Goal: Information Seeking & Learning: Learn about a topic

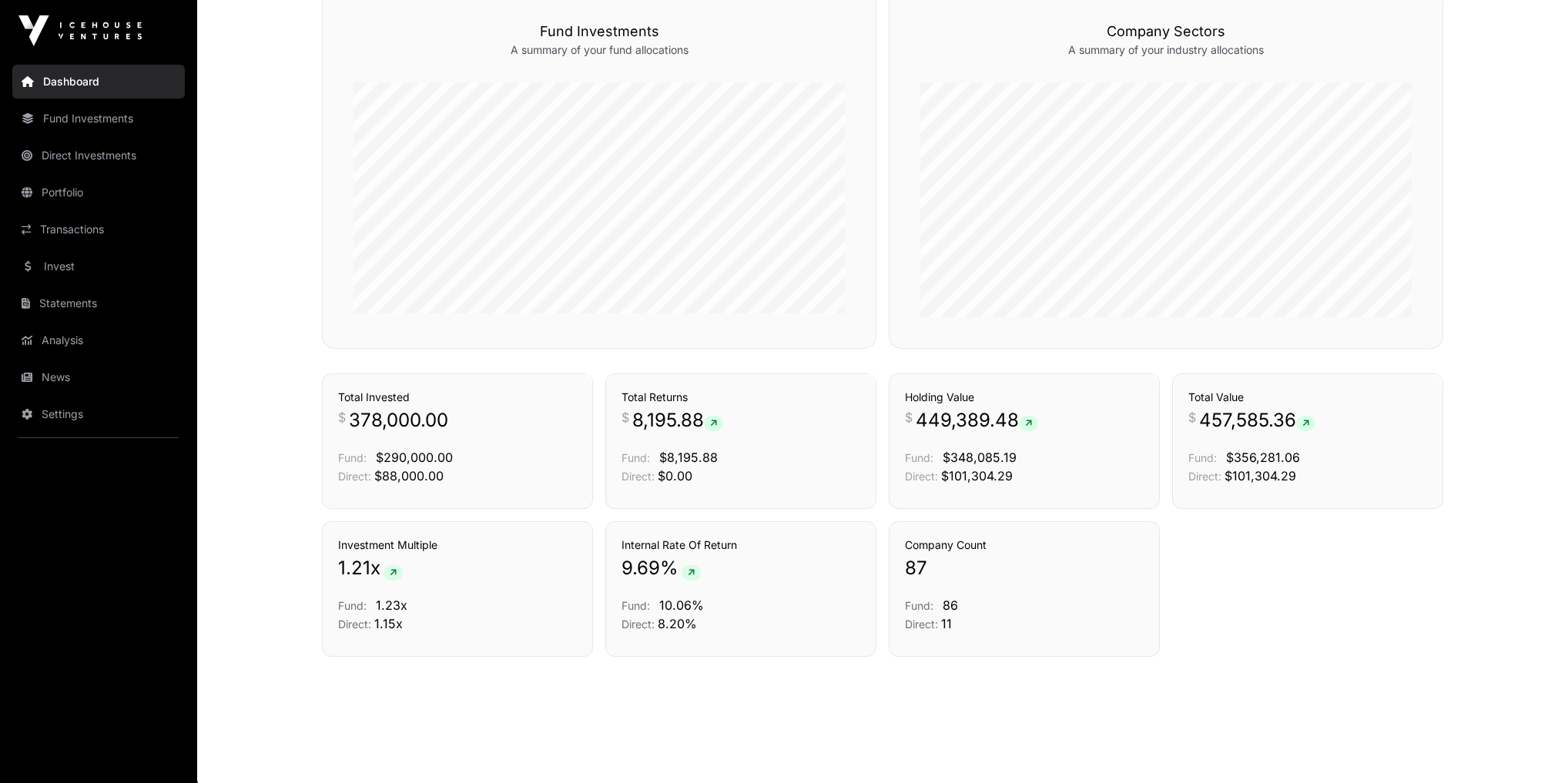
scroll to position [933, 0]
click at [46, 379] on link "News" at bounding box center [98, 376] width 172 height 34
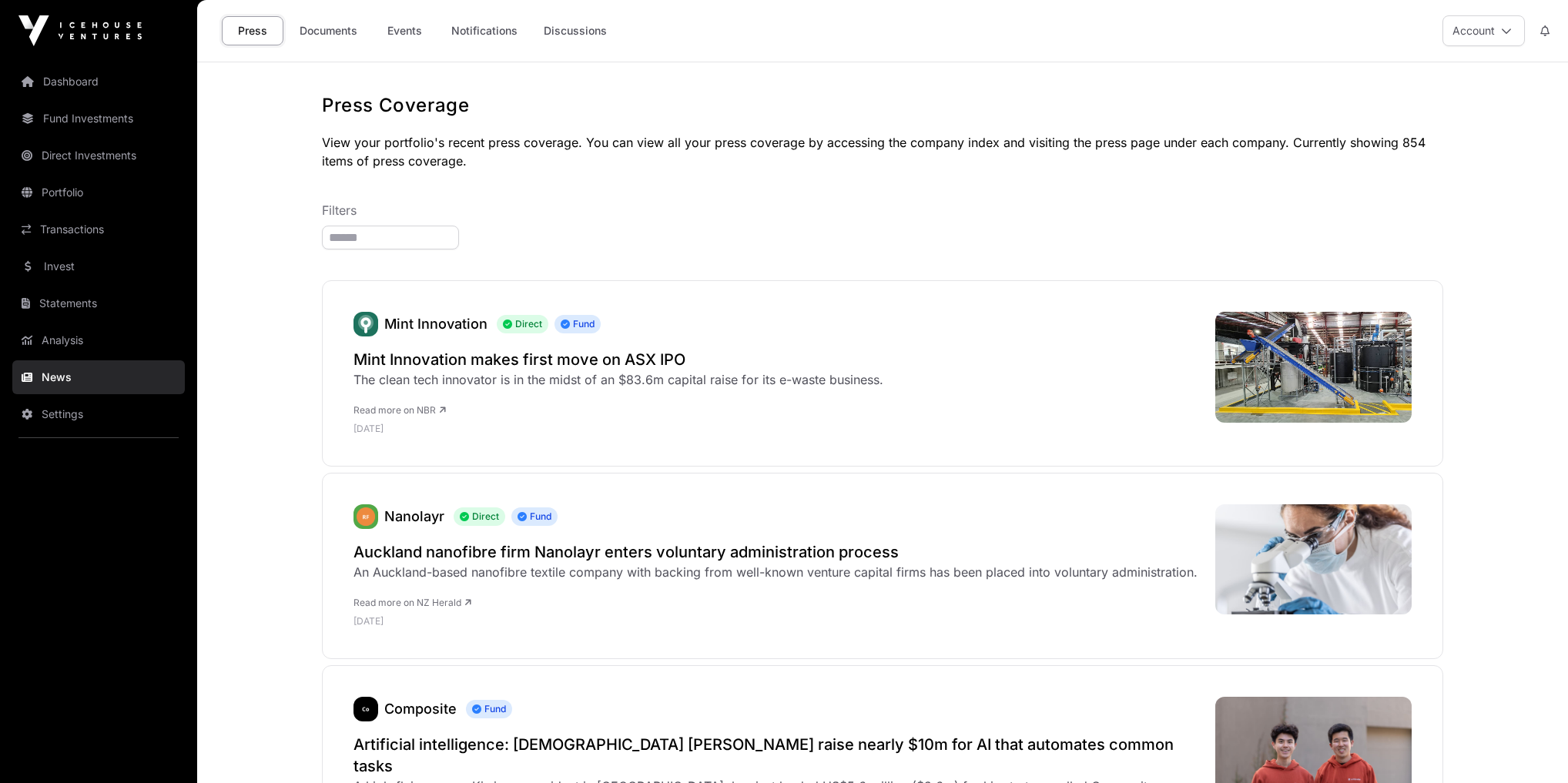
click at [408, 40] on link "Events" at bounding box center [404, 31] width 62 height 30
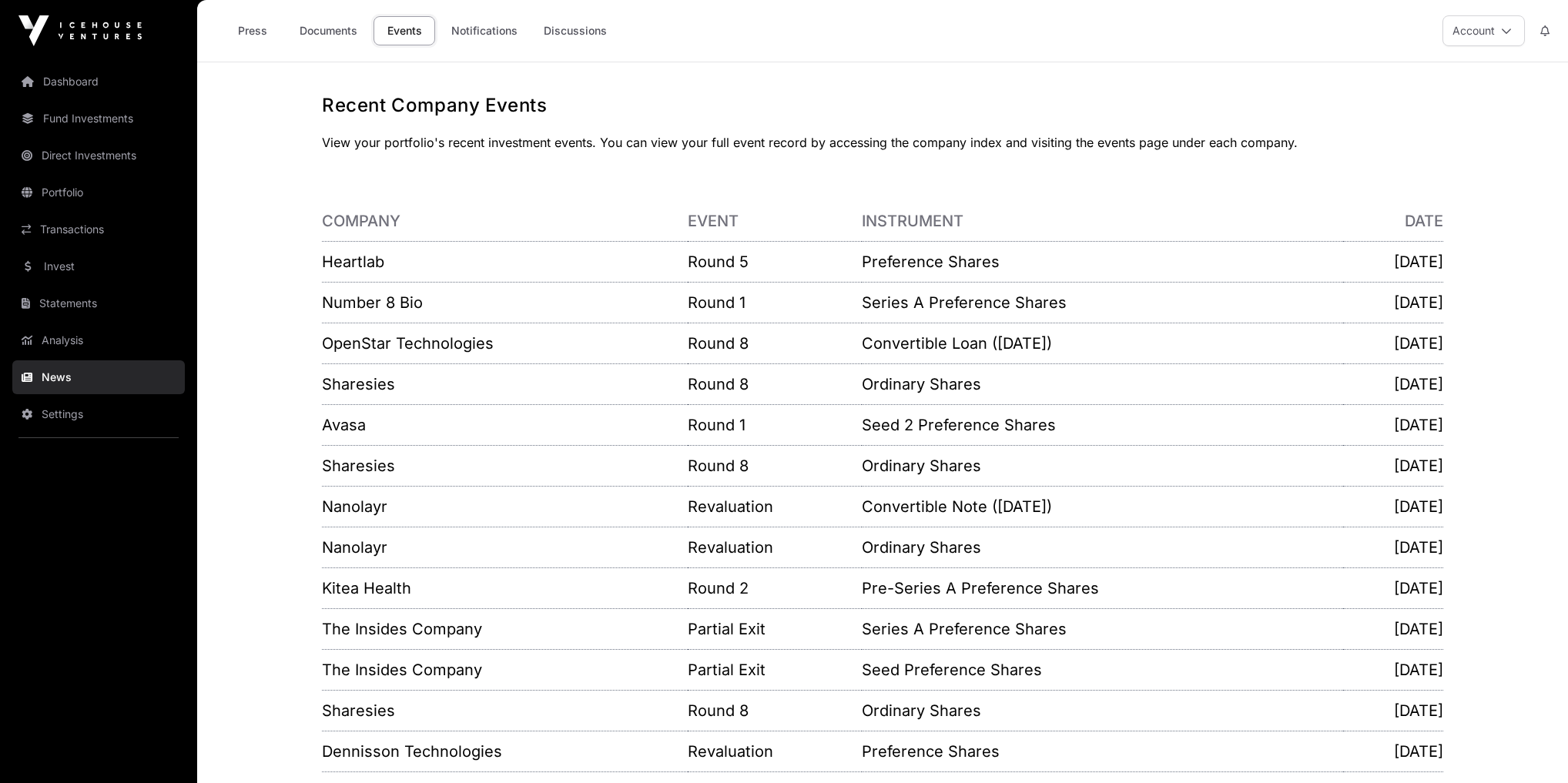
click at [376, 305] on link "Number 8 Bio" at bounding box center [372, 303] width 101 height 19
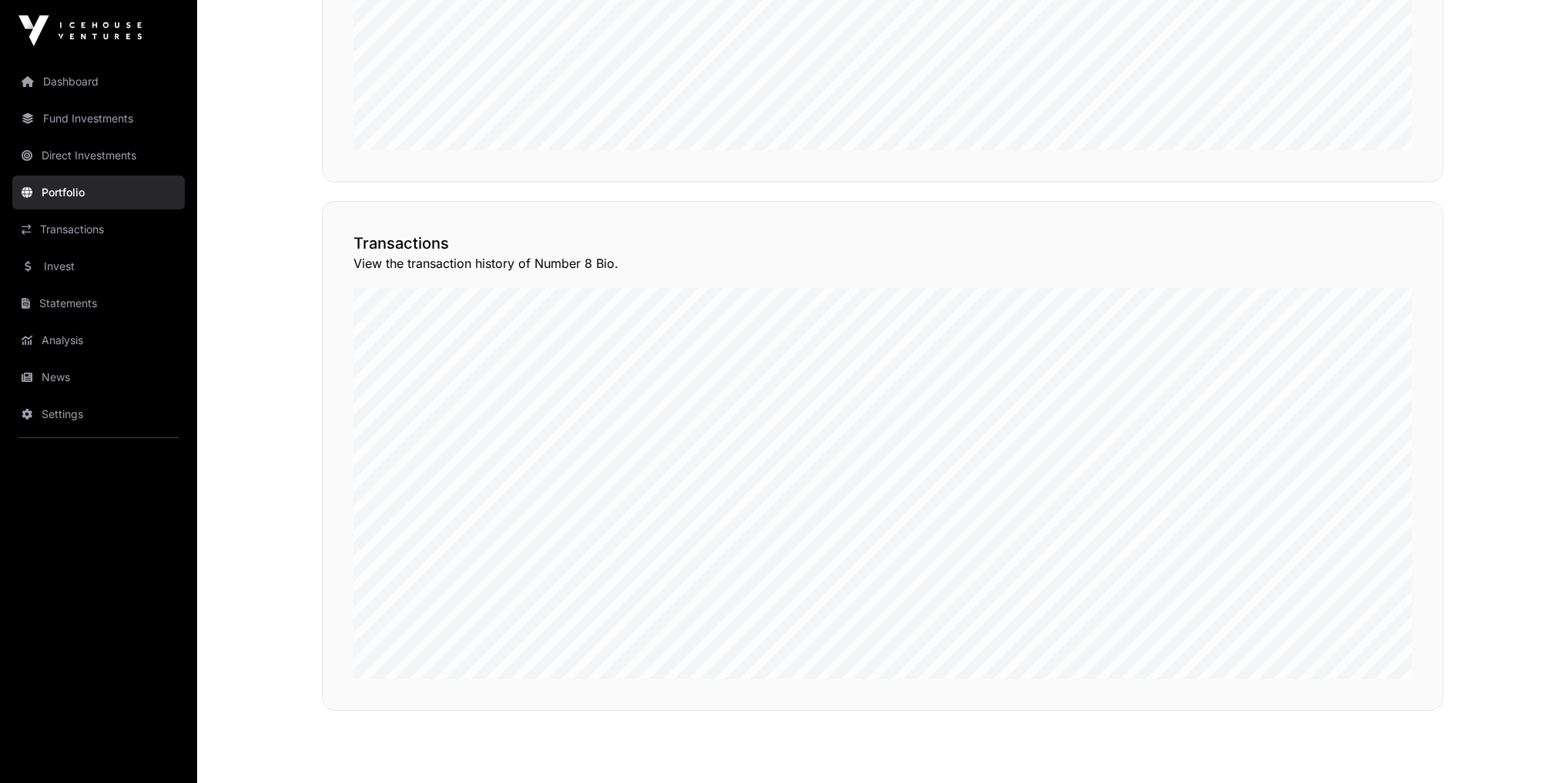
scroll to position [1232, 0]
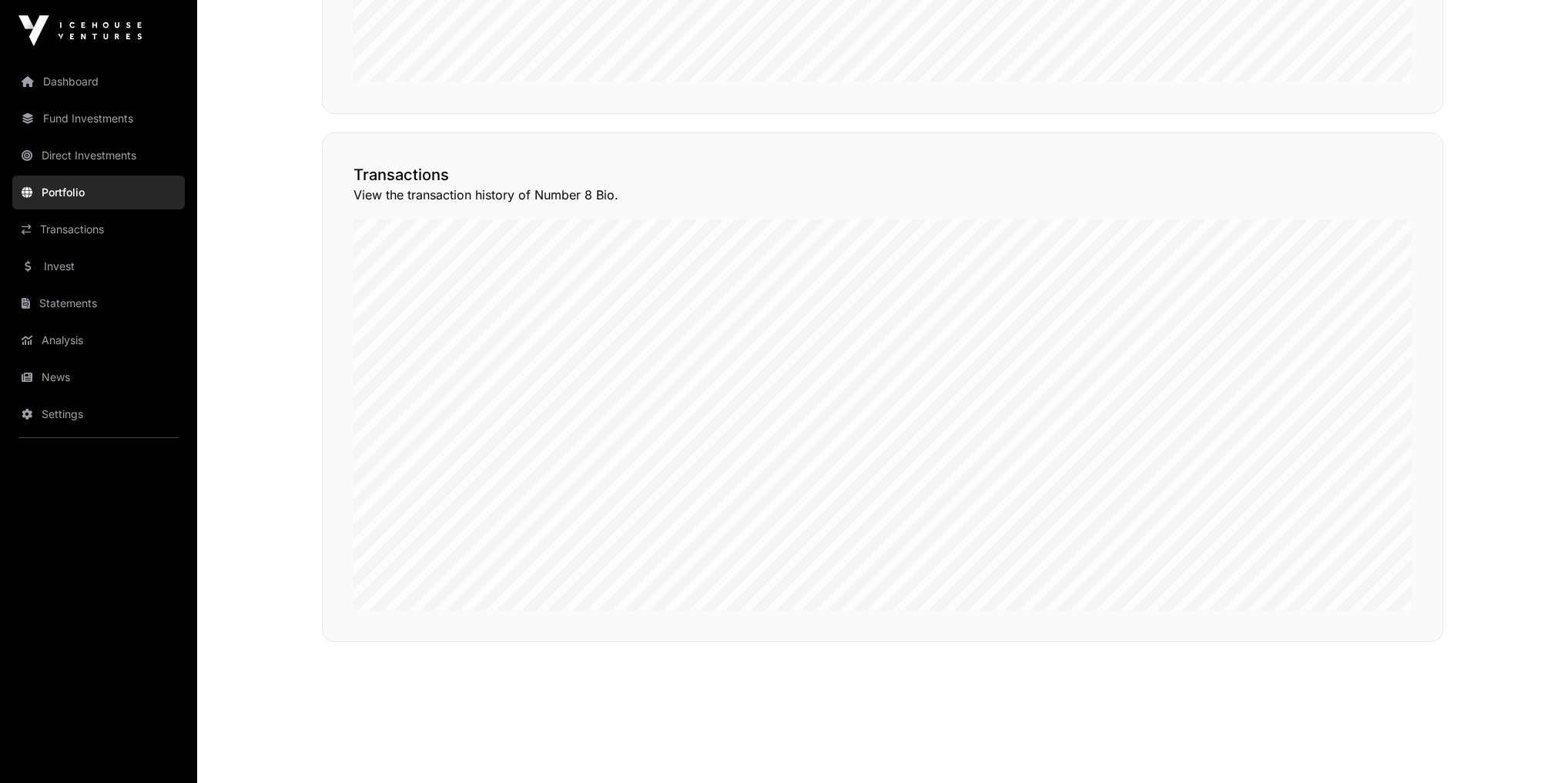
click at [1405, 118] on button "View Transactions" at bounding box center [1373, 106] width 127 height 26
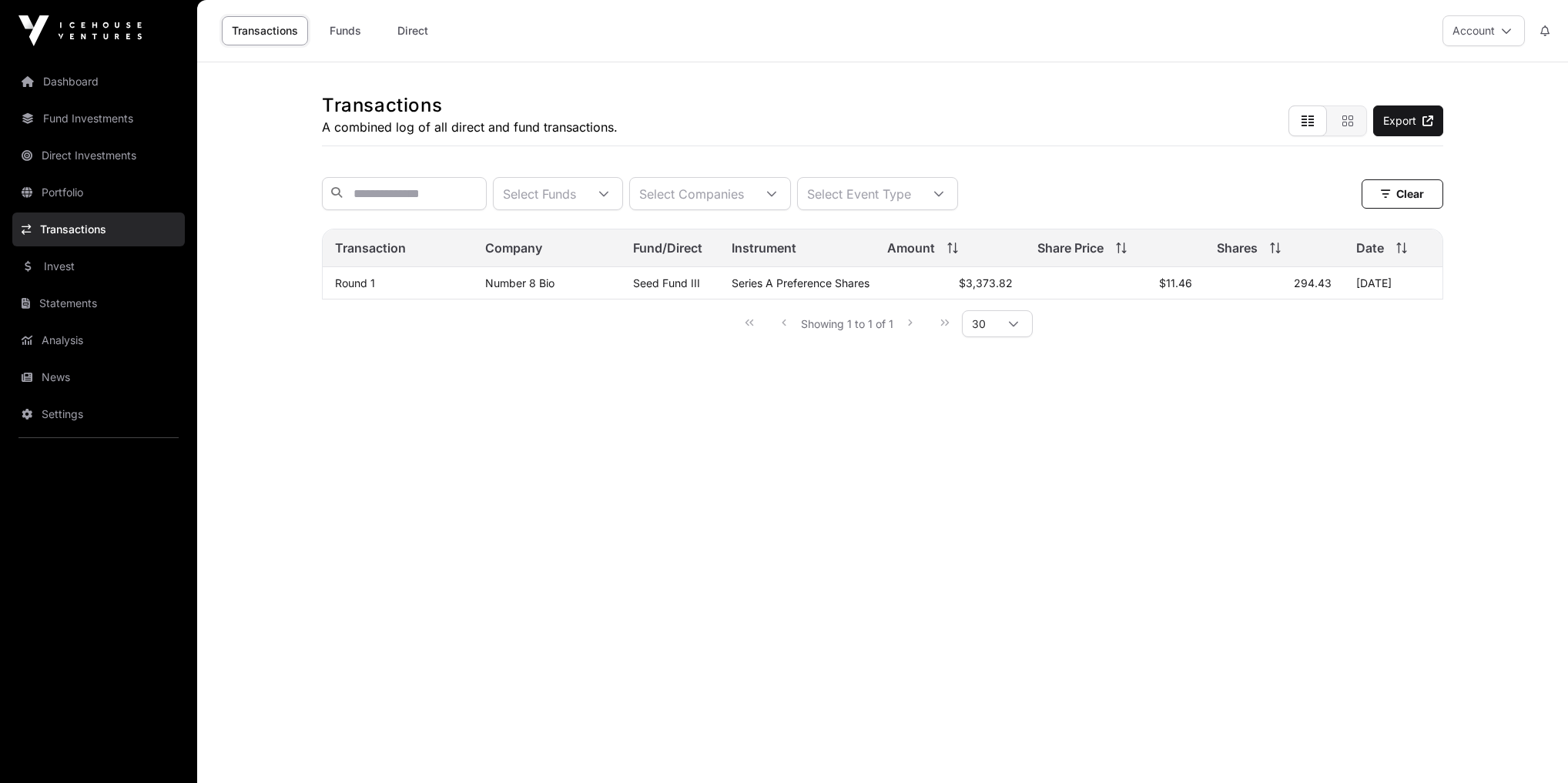
click at [525, 290] on link "Number 8 Bio" at bounding box center [520, 283] width 69 height 13
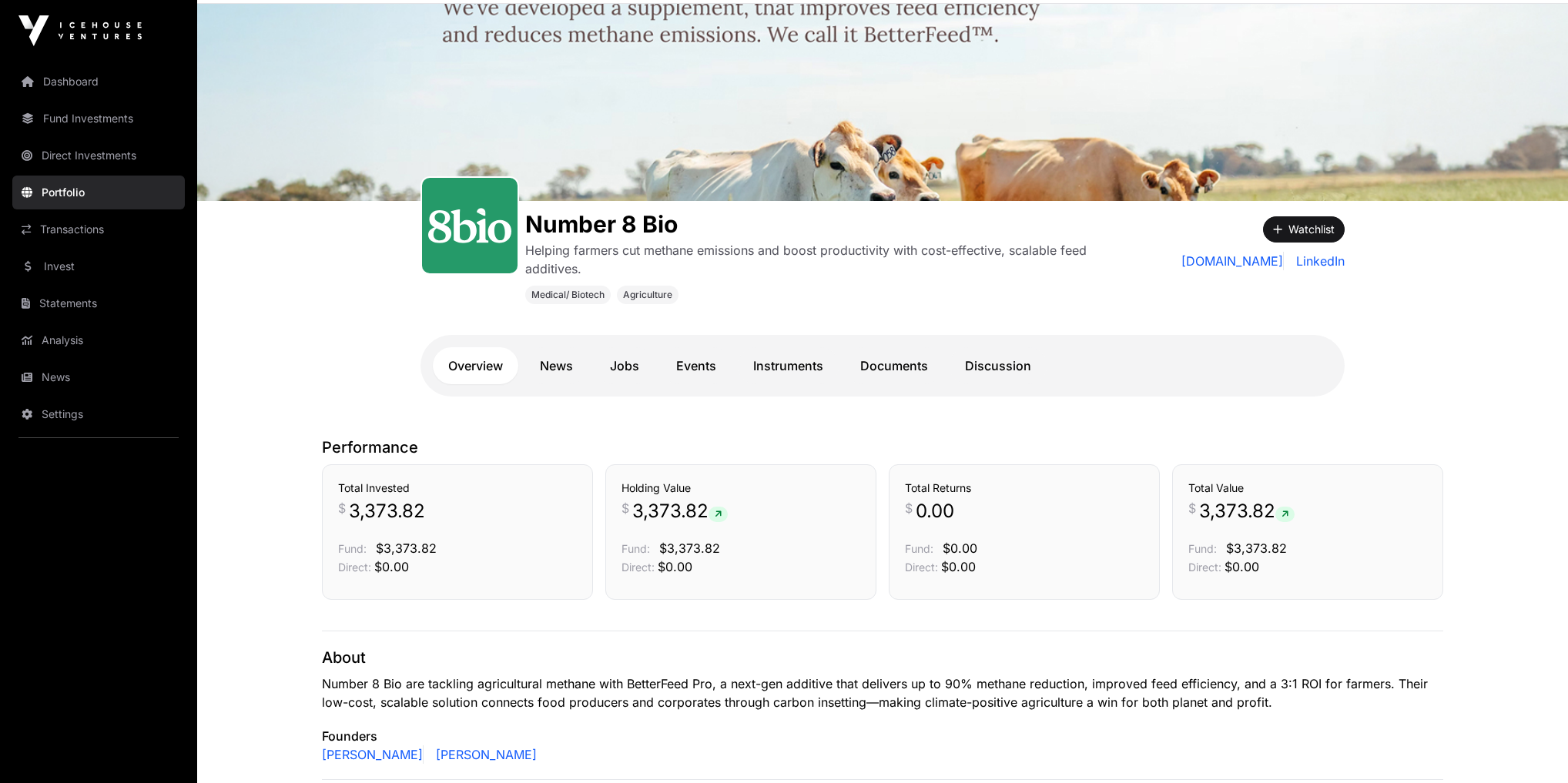
scroll to position [308, 0]
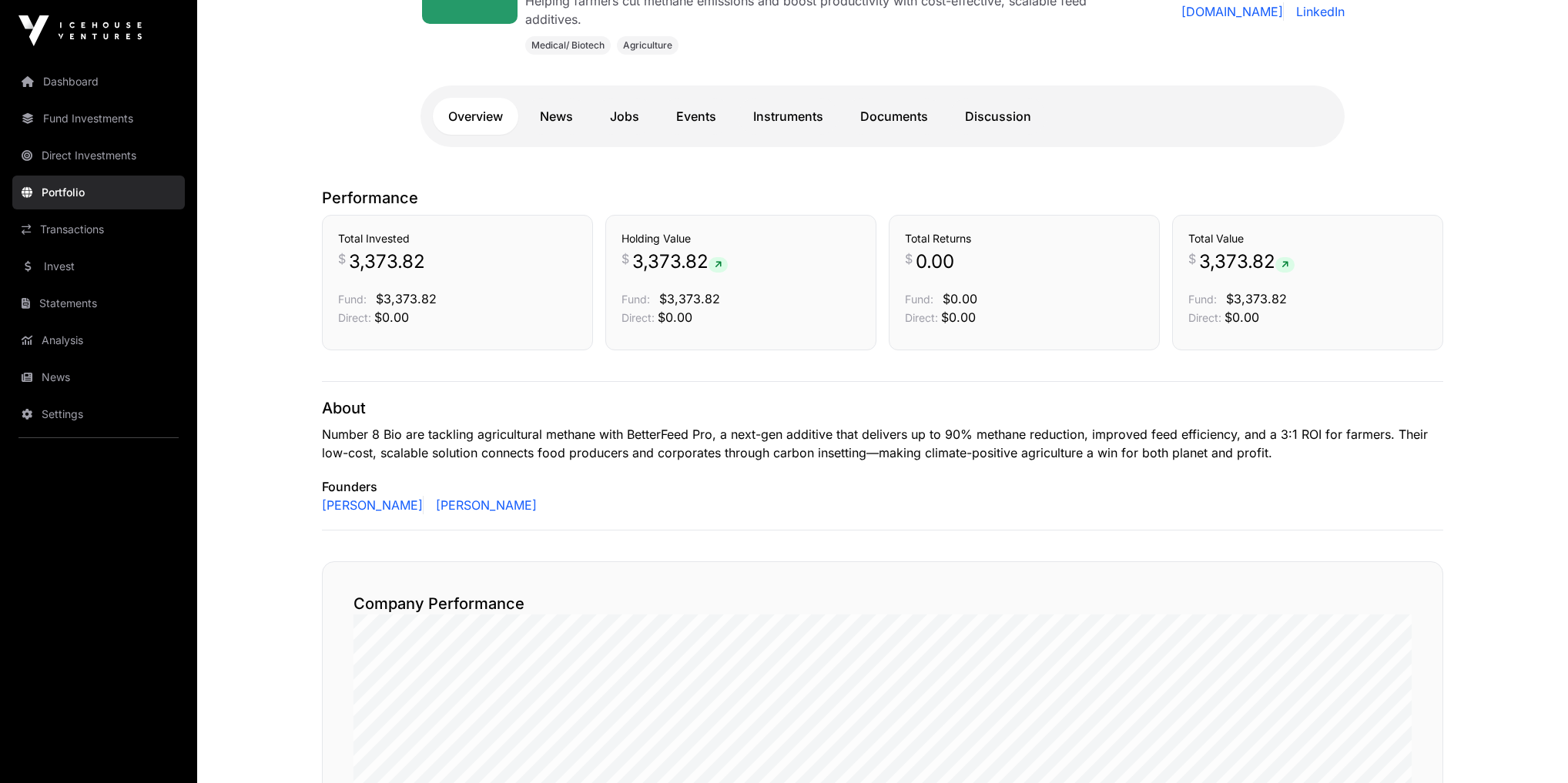
click at [87, 333] on link "Analysis" at bounding box center [98, 340] width 172 height 34
